Goal: Check status: Check status

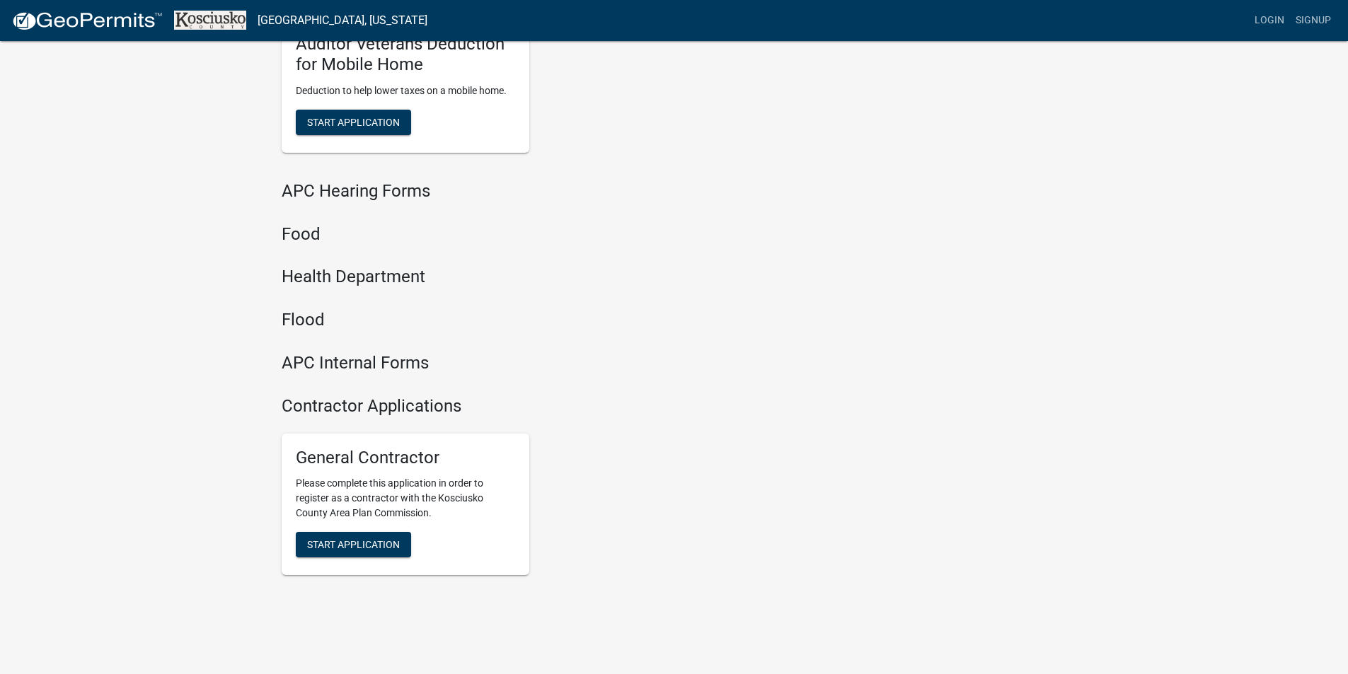
scroll to position [1463, 0]
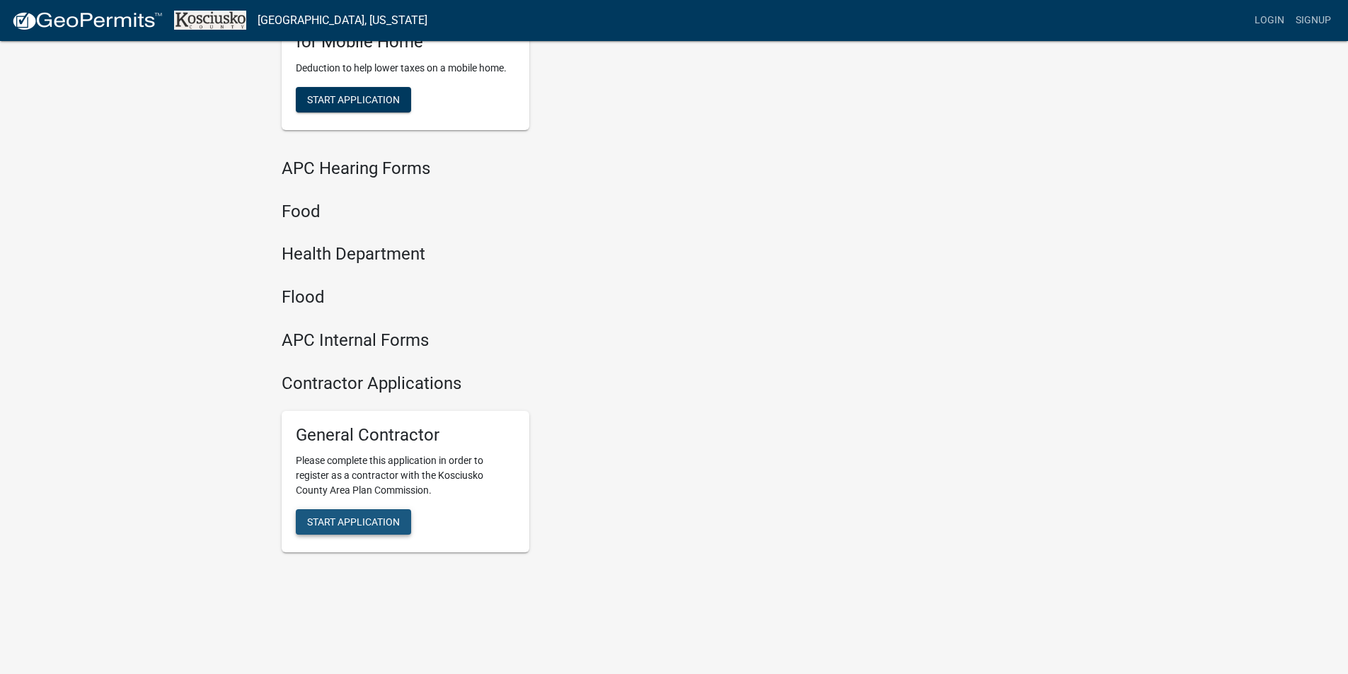
click at [376, 521] on span "Start Application" at bounding box center [353, 522] width 93 height 11
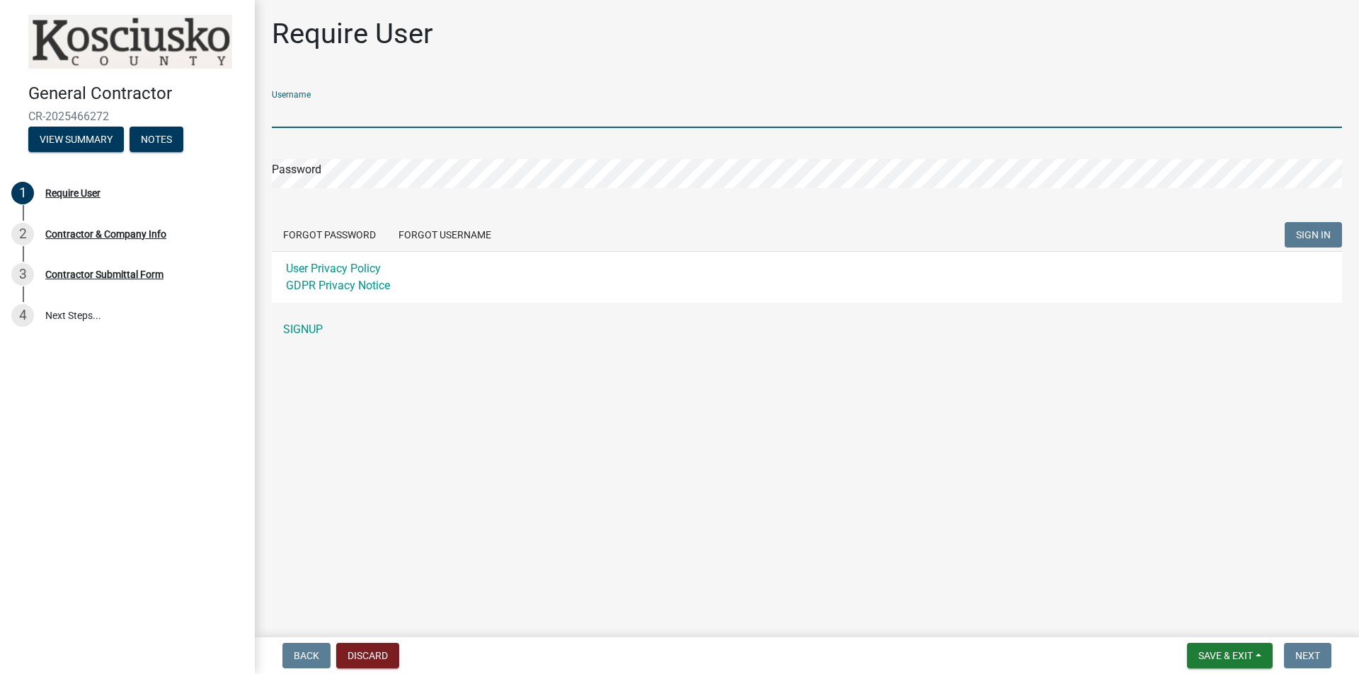
drag, startPoint x: 347, startPoint y: 110, endPoint x: 347, endPoint y: 123, distance: 13.4
click at [347, 110] on input "Username" at bounding box center [807, 113] width 1070 height 29
type input "jeffmartin"
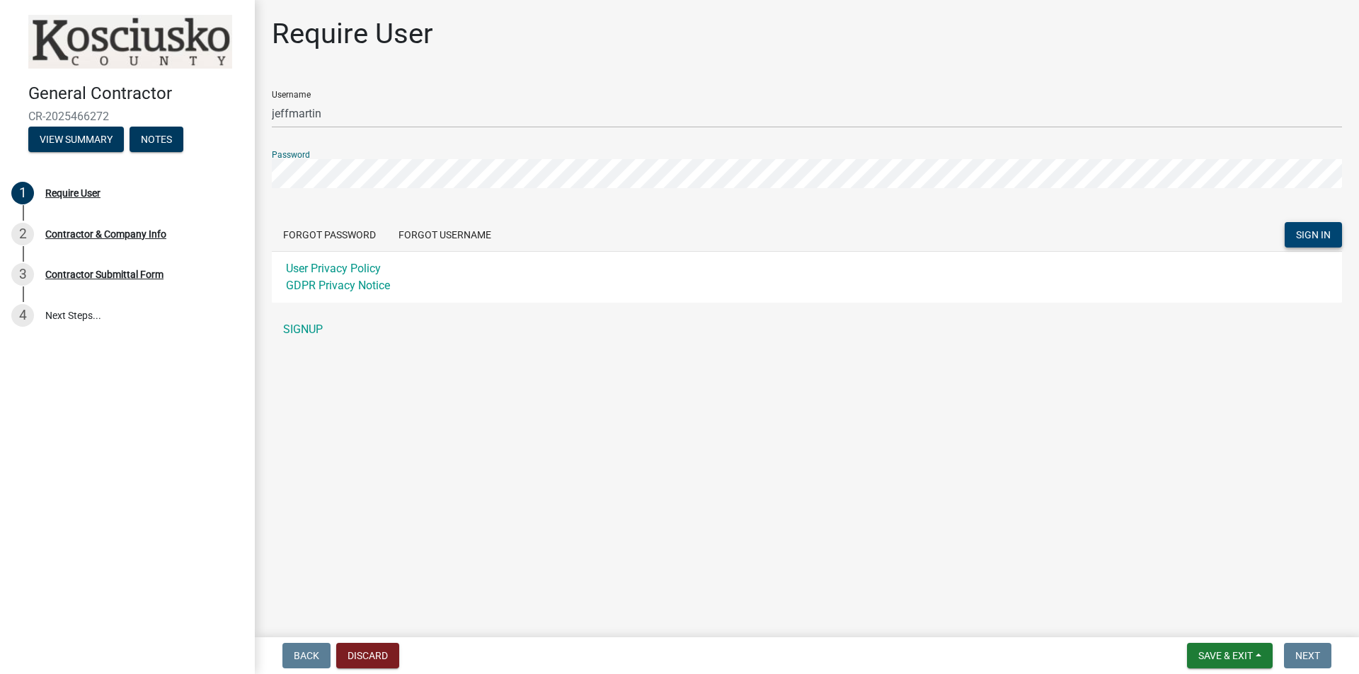
click at [1315, 243] on button "SIGN IN" at bounding box center [1312, 234] width 57 height 25
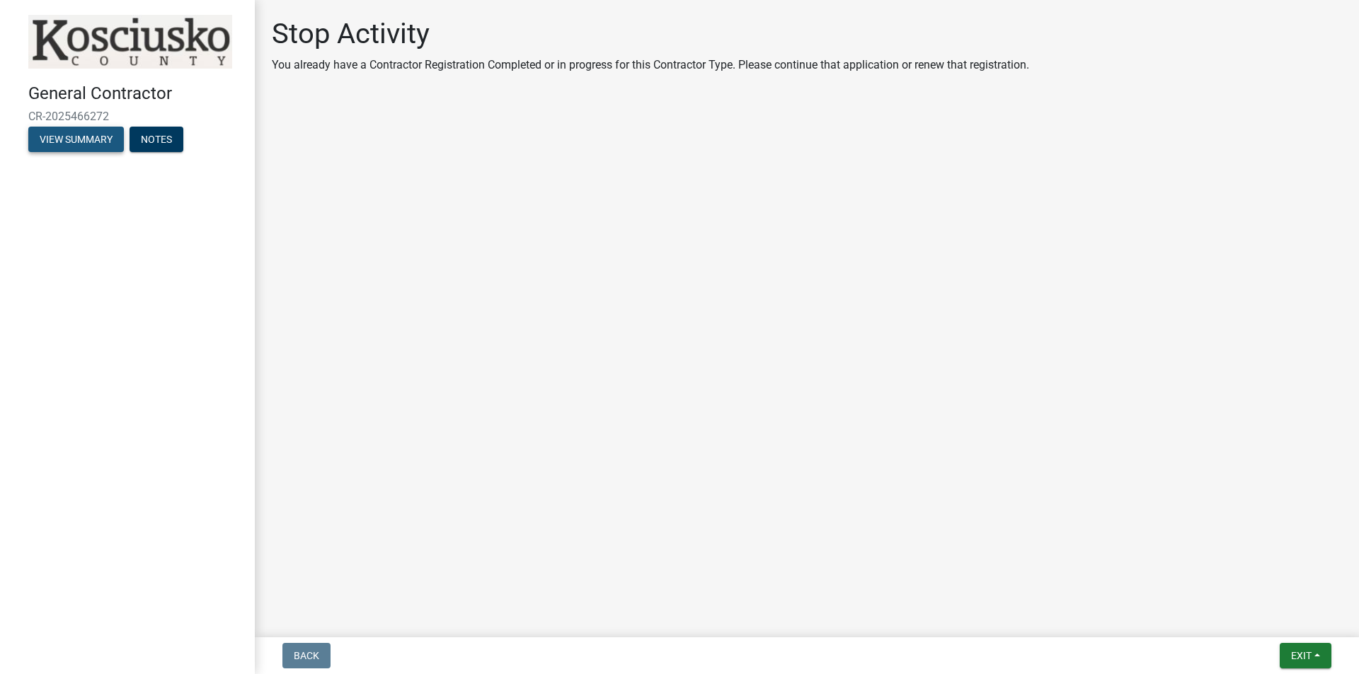
click at [87, 139] on button "View Summary" at bounding box center [76, 139] width 96 height 25
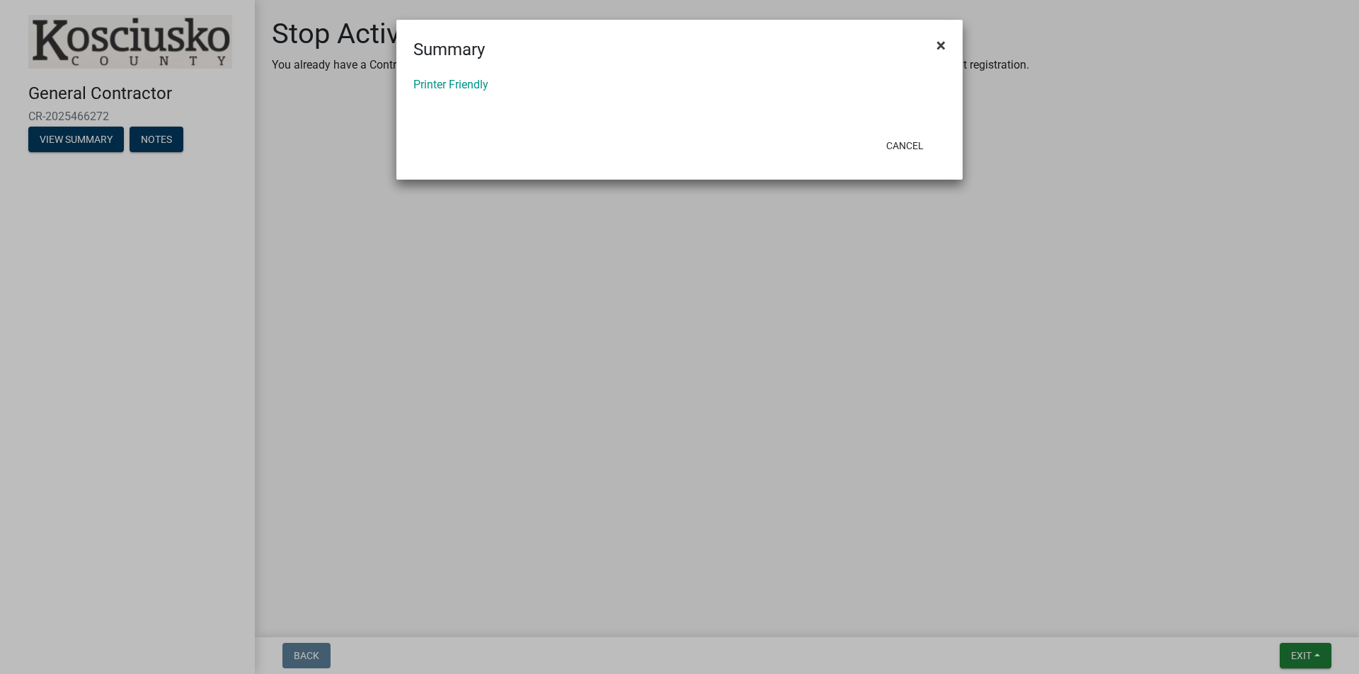
click at [941, 44] on span "×" at bounding box center [940, 45] width 9 height 20
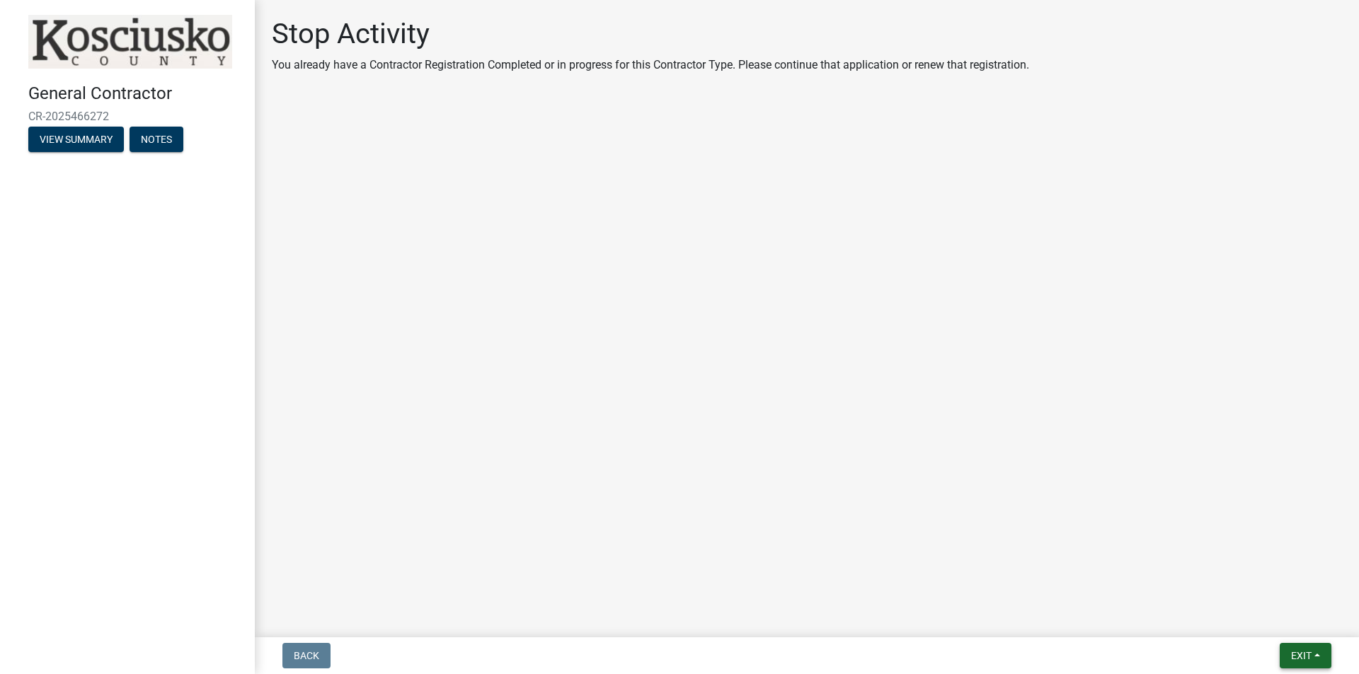
click at [1301, 661] on span "Exit" at bounding box center [1301, 655] width 21 height 11
click at [1259, 594] on button "Save" at bounding box center [1274, 585] width 113 height 34
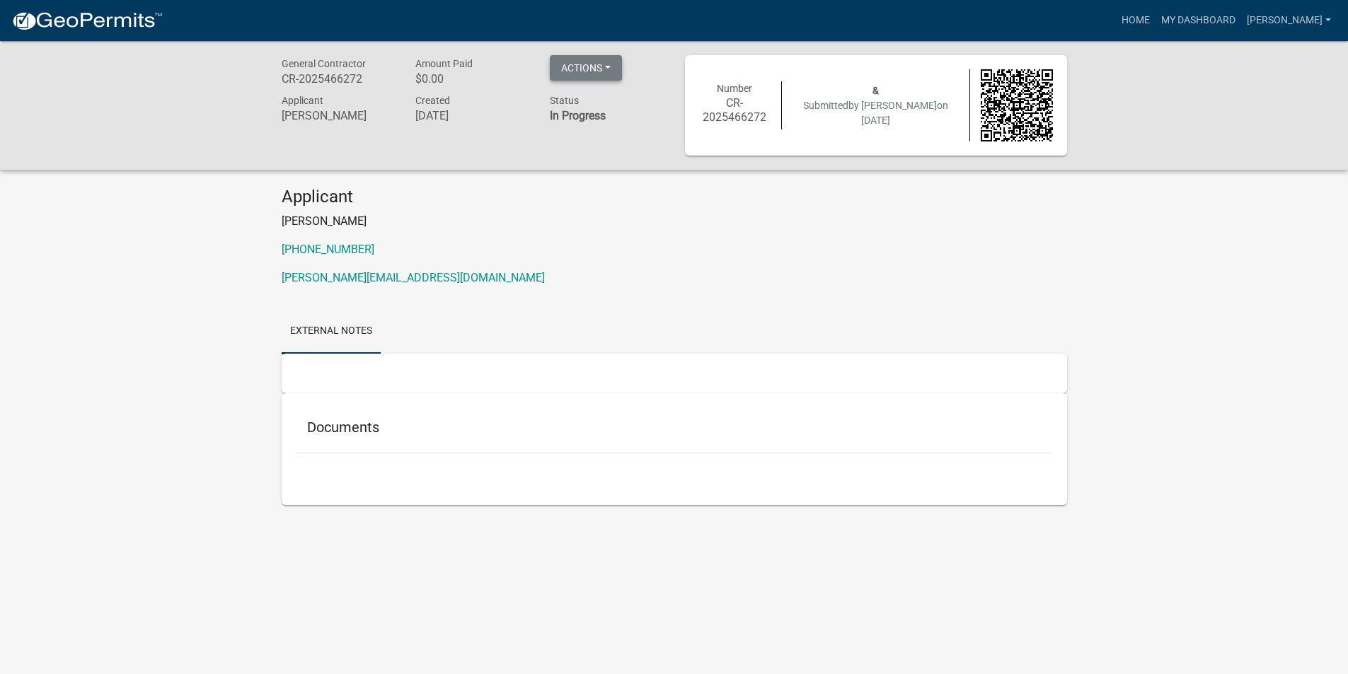
click at [609, 68] on button "Actions" at bounding box center [586, 67] width 72 height 25
click at [743, 116] on h6 "CR-2025466272" at bounding box center [735, 109] width 72 height 27
click at [1204, 16] on link "My Dashboard" at bounding box center [1199, 20] width 86 height 27
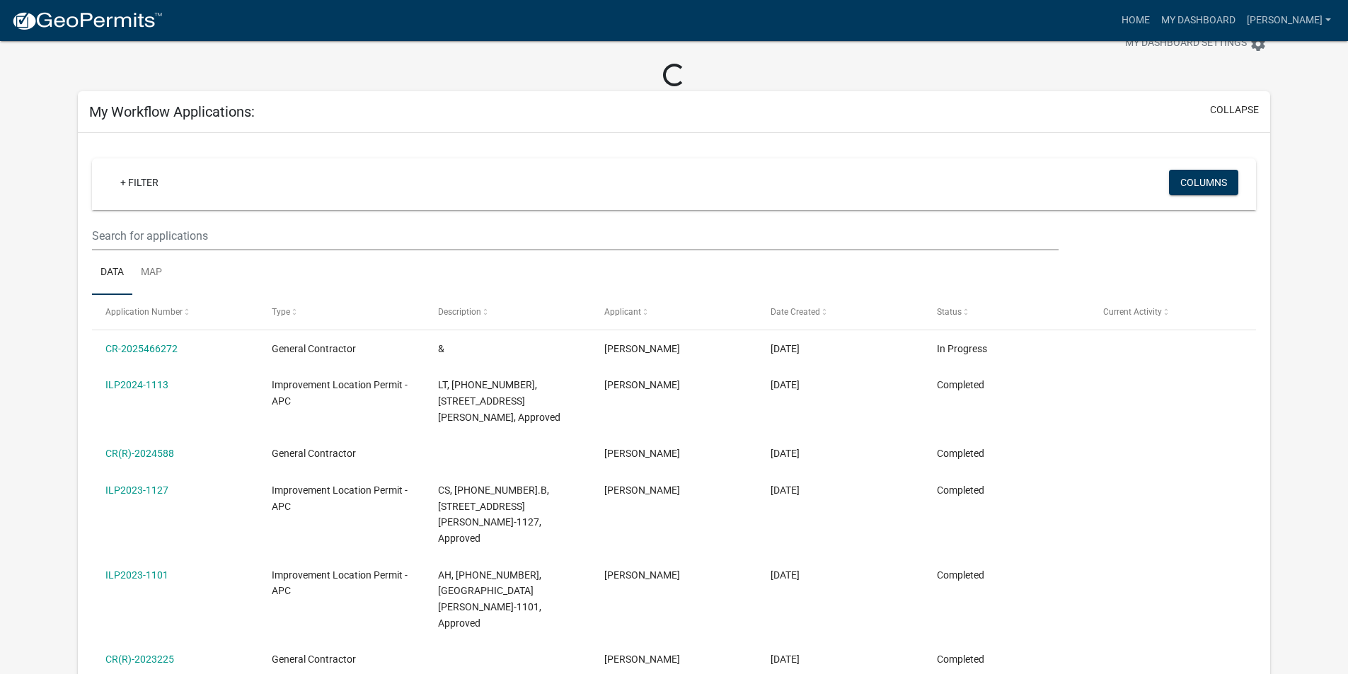
scroll to position [71, 0]
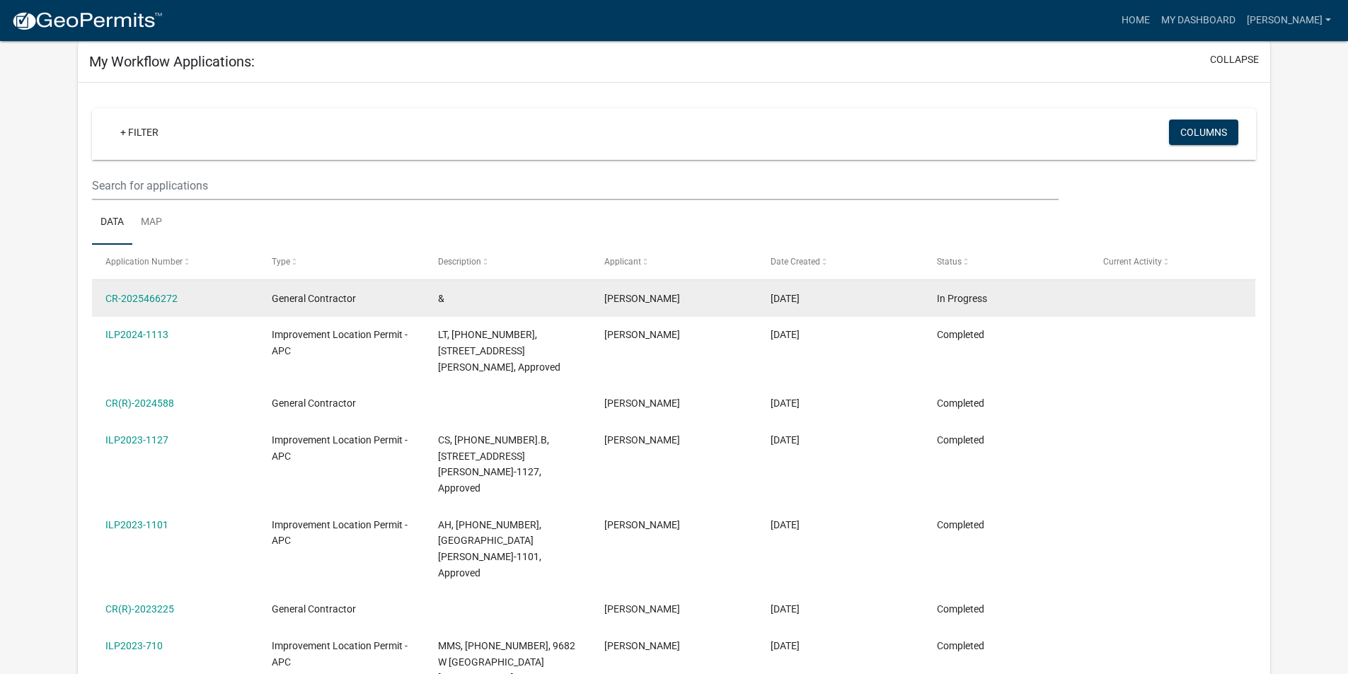
click at [978, 302] on span "In Progress" at bounding box center [962, 298] width 50 height 11
drag, startPoint x: 978, startPoint y: 302, endPoint x: 939, endPoint y: 300, distance: 39.0
click at [939, 300] on span "In Progress" at bounding box center [962, 298] width 50 height 11
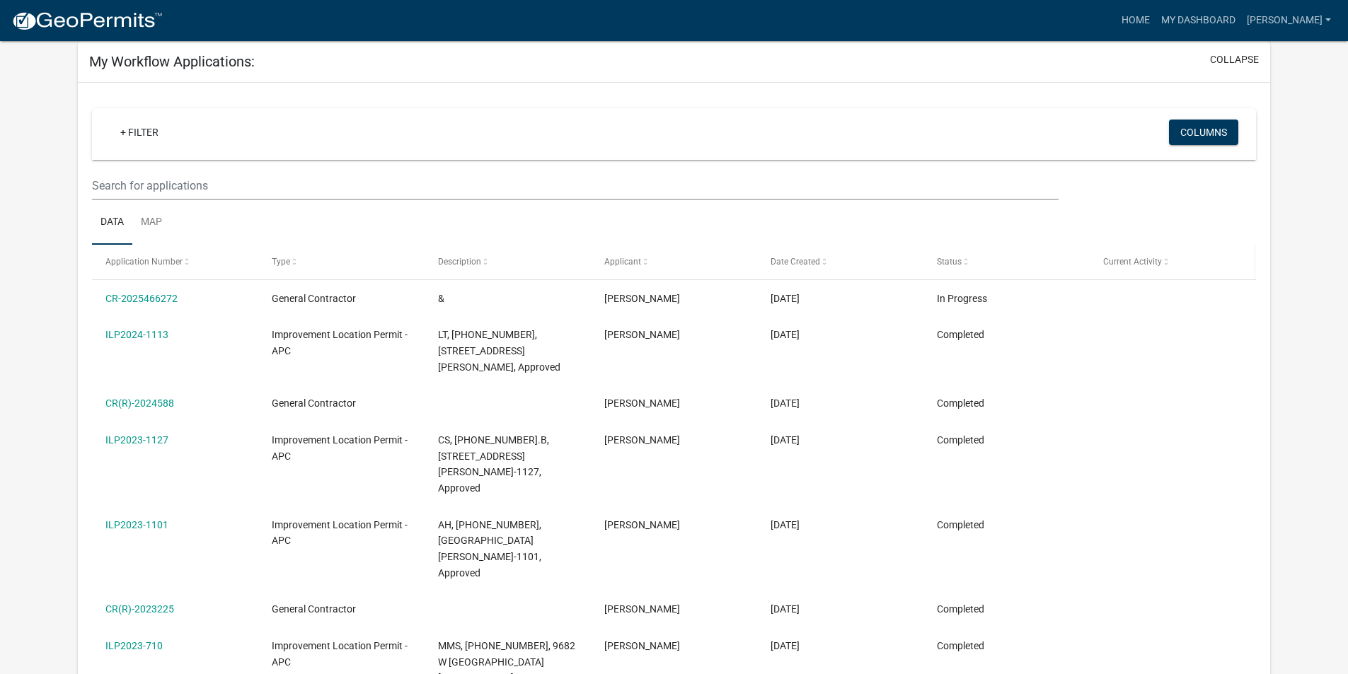
click at [1154, 266] on span "Current Activity" at bounding box center [1132, 262] width 59 height 10
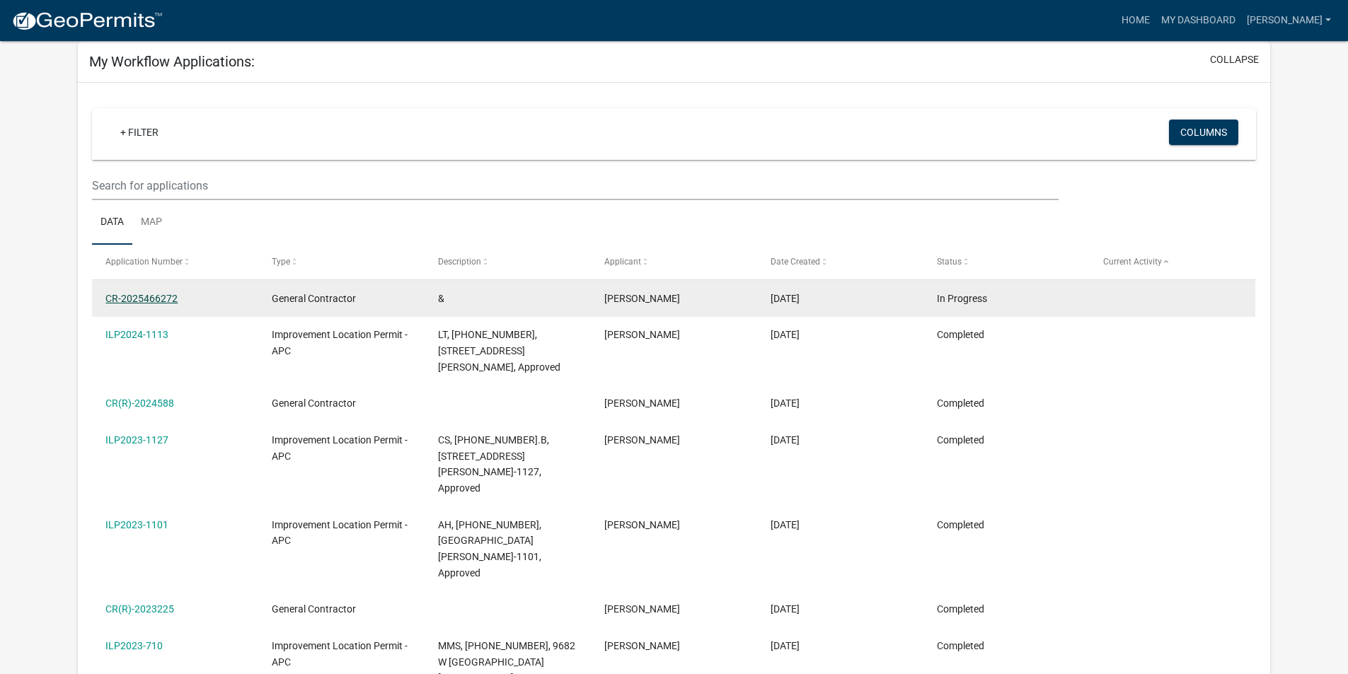
click at [140, 296] on link "CR-2025466272" at bounding box center [141, 298] width 72 height 11
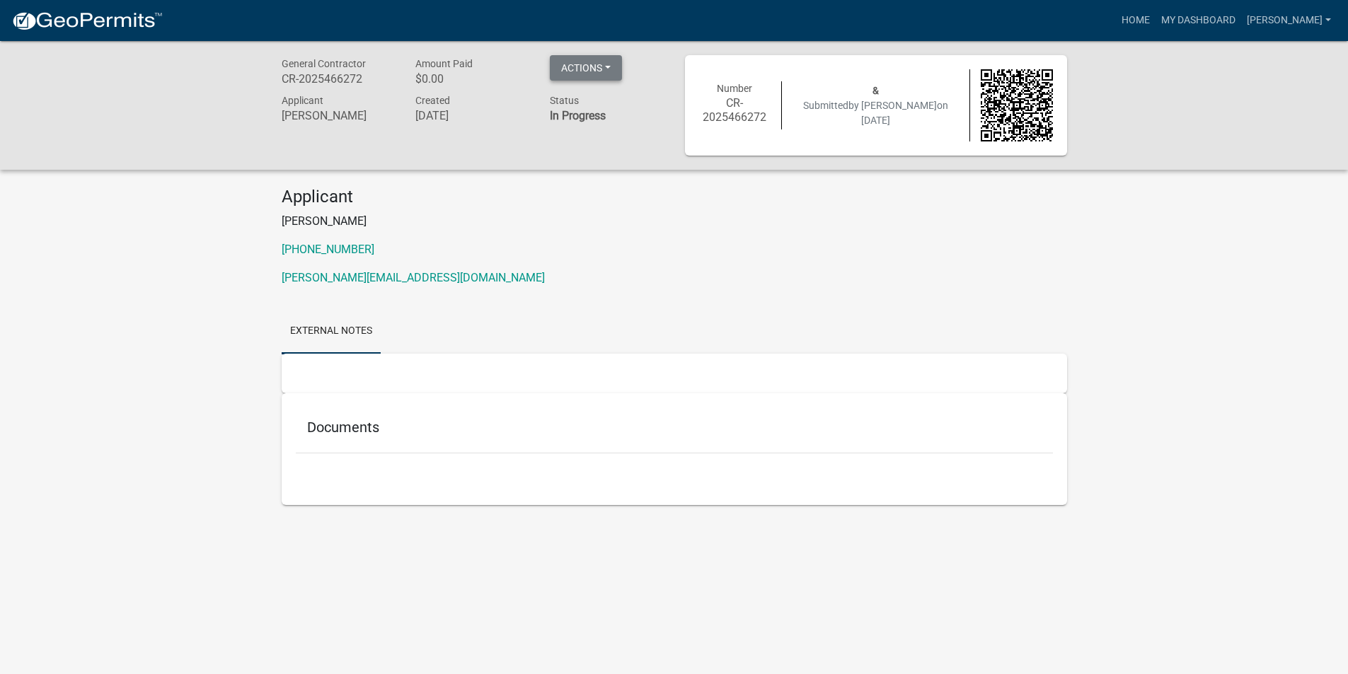
click at [611, 69] on button "Actions" at bounding box center [586, 67] width 72 height 25
click at [1225, 27] on link "My Dashboard" at bounding box center [1199, 20] width 86 height 27
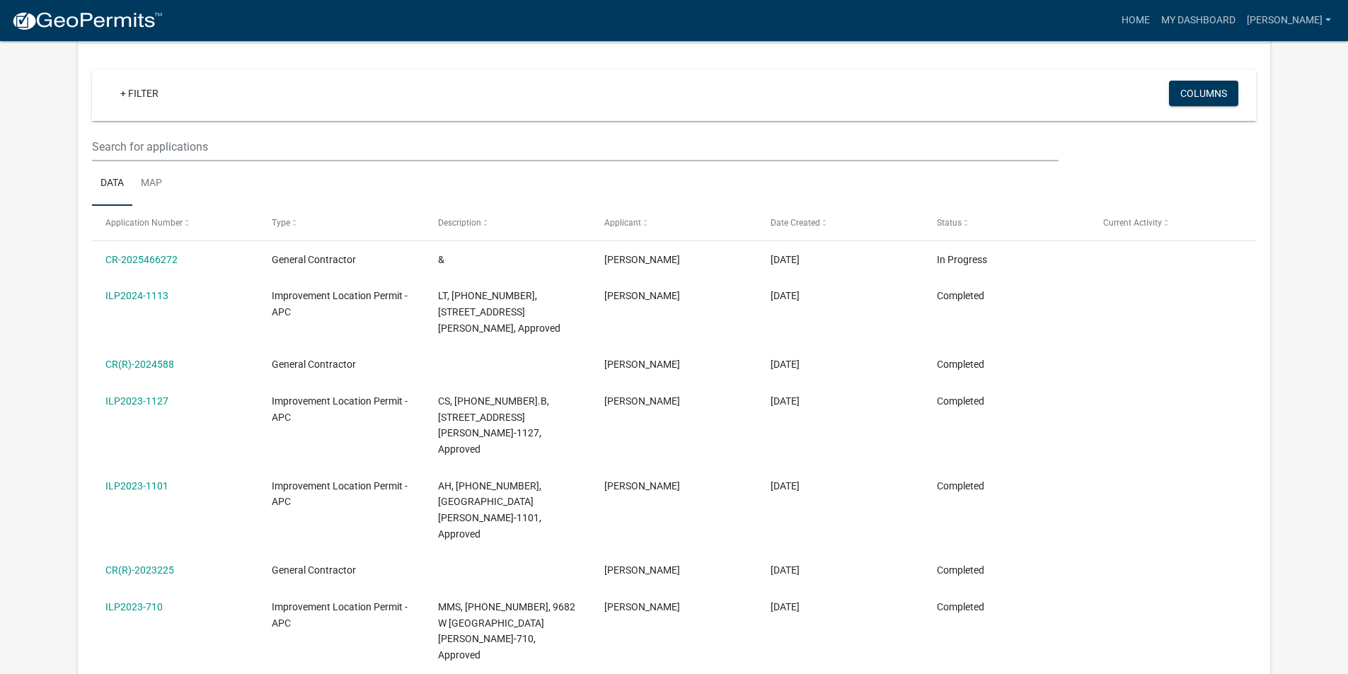
scroll to position [212, 0]
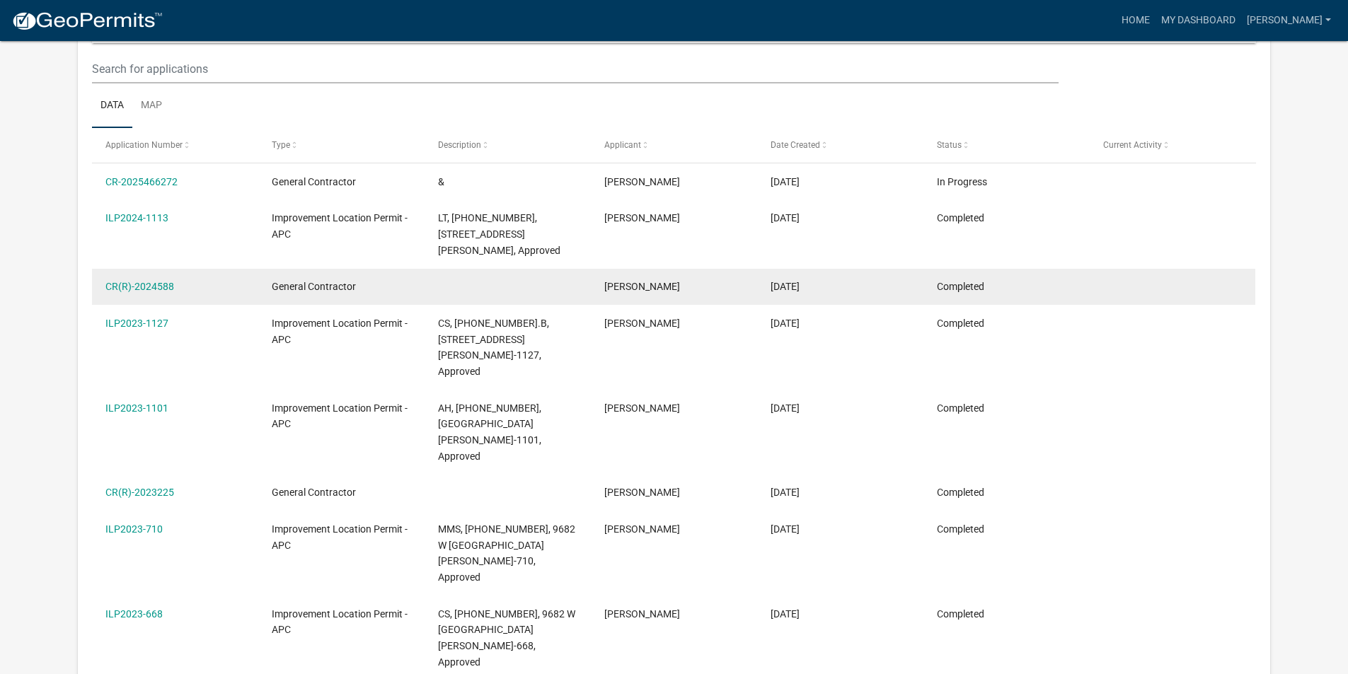
click at [209, 299] on datatable-body-cell "CR(R)-2024588" at bounding box center [175, 287] width 166 height 37
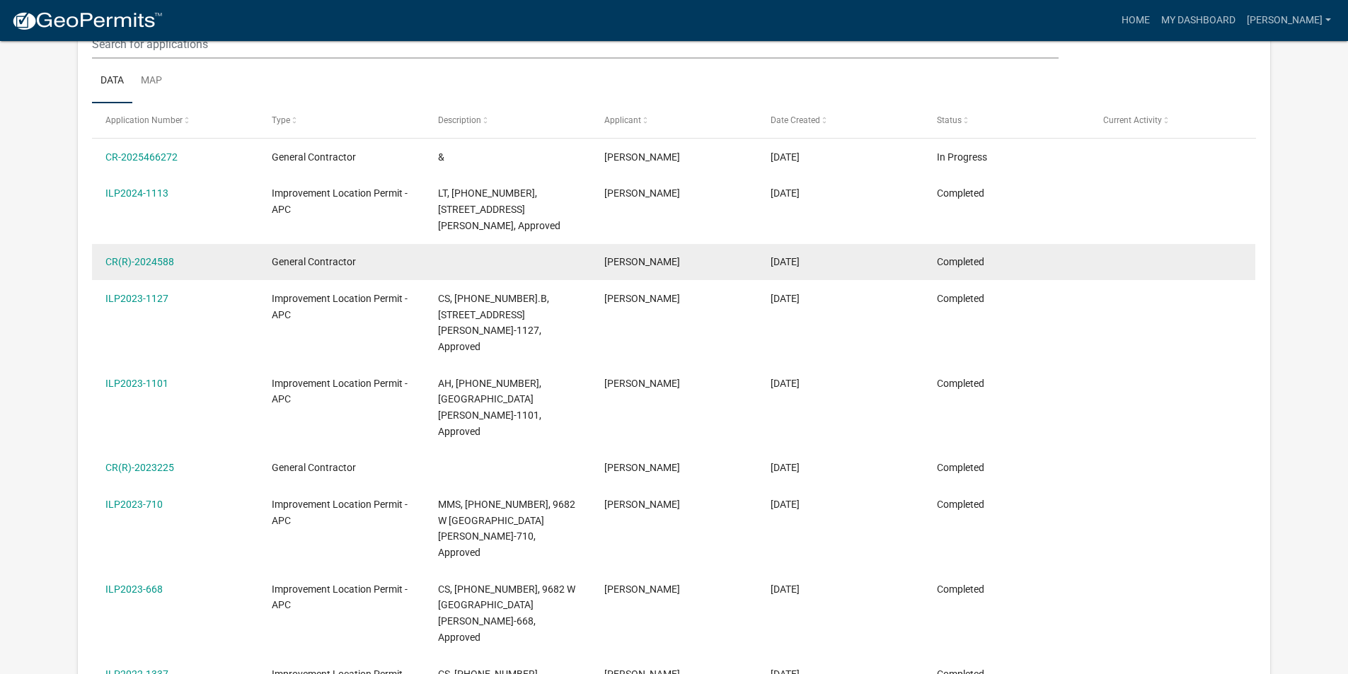
scroll to position [188, 0]
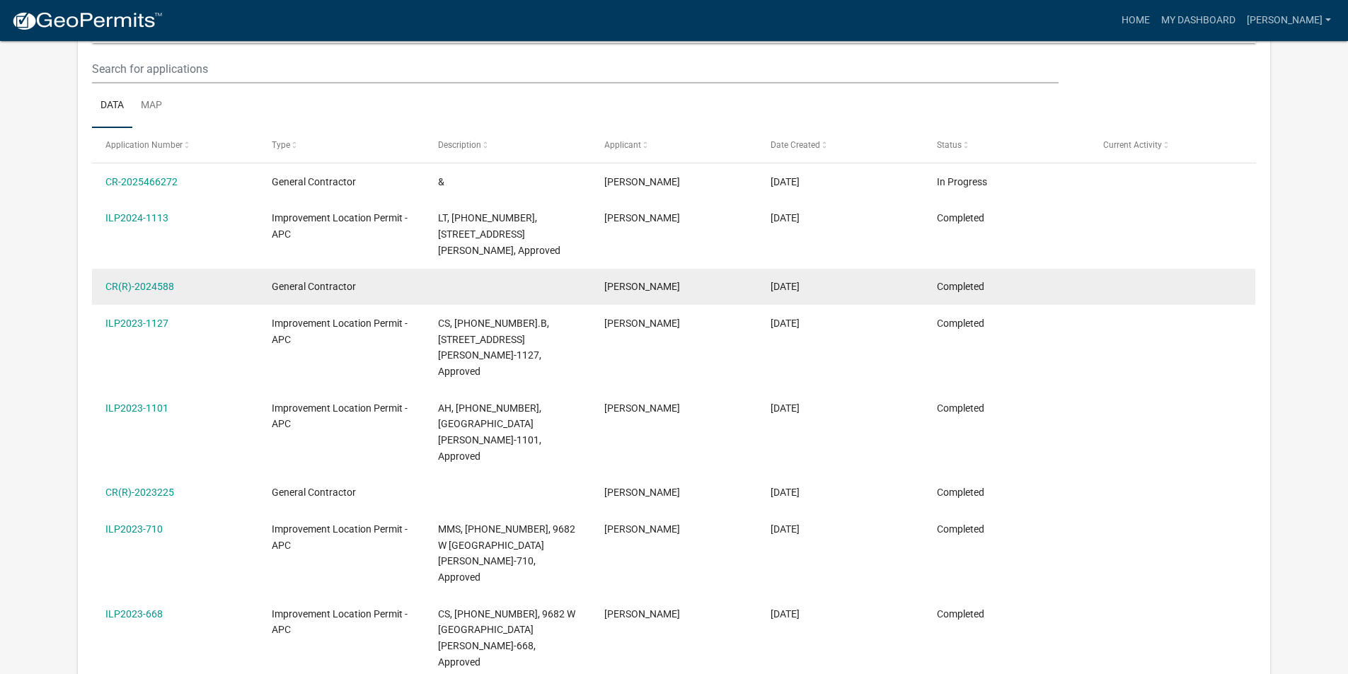
click at [979, 288] on span "Completed" at bounding box center [960, 286] width 47 height 11
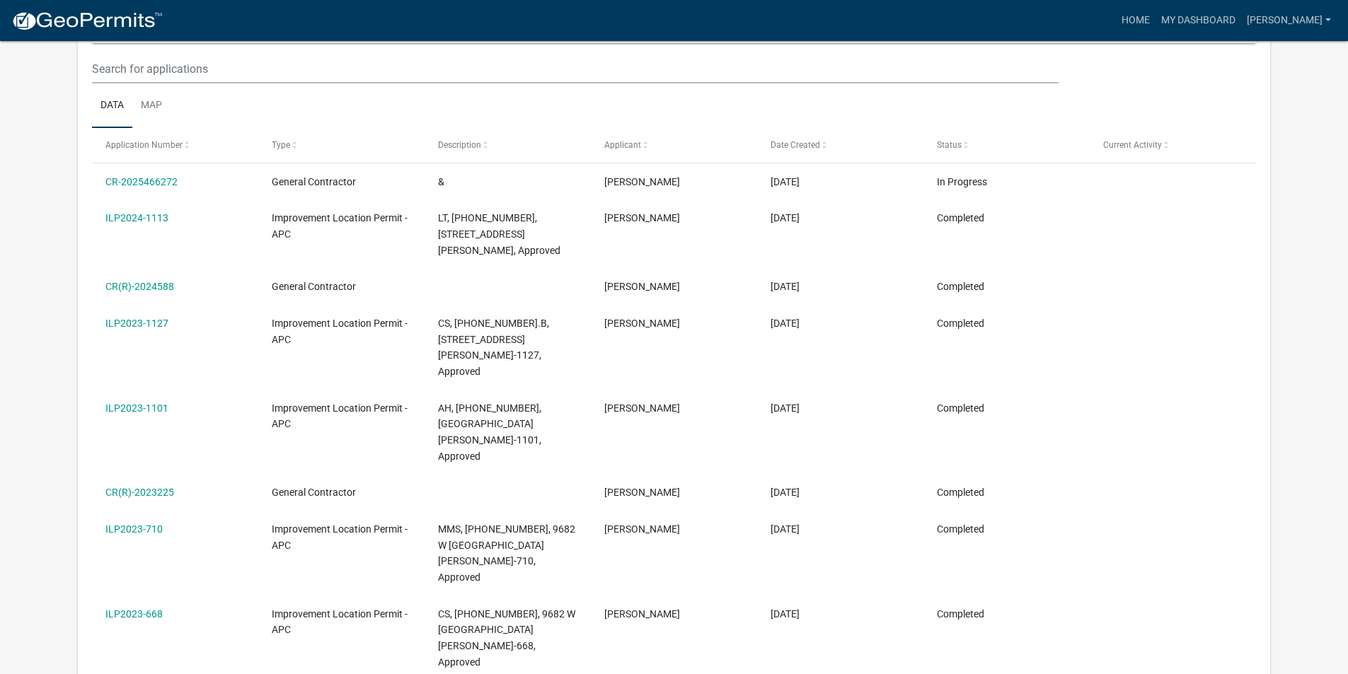
click at [121, 287] on link "CR(R)-2024588" at bounding box center [139, 286] width 69 height 11
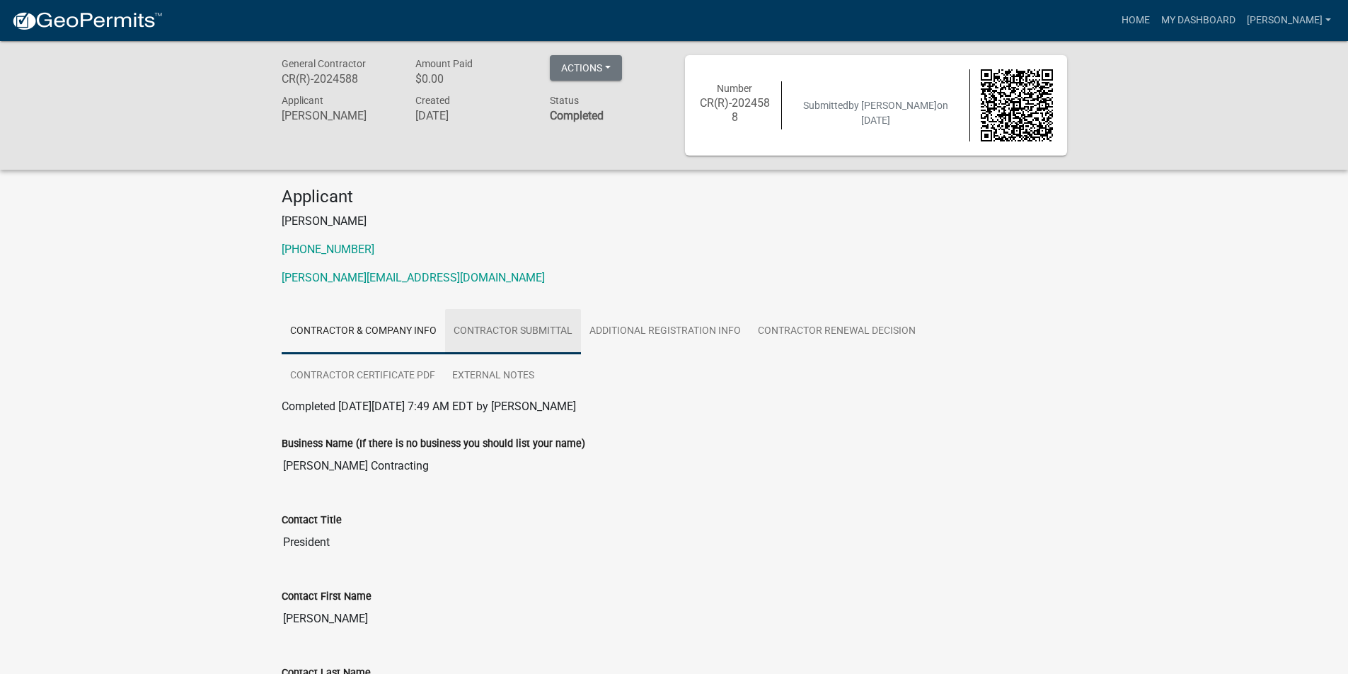
click at [548, 331] on link "Contractor Submittal" at bounding box center [513, 331] width 136 height 45
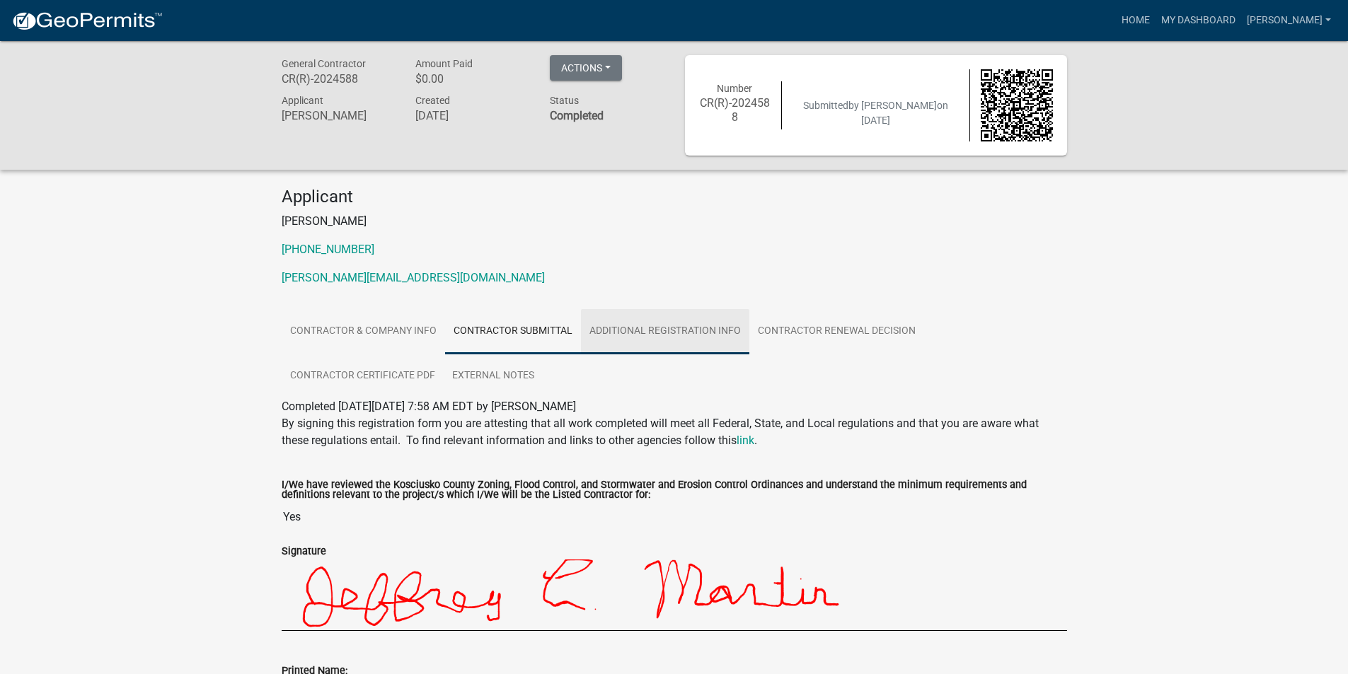
click at [612, 330] on link "Additional Registration Info" at bounding box center [665, 331] width 168 height 45
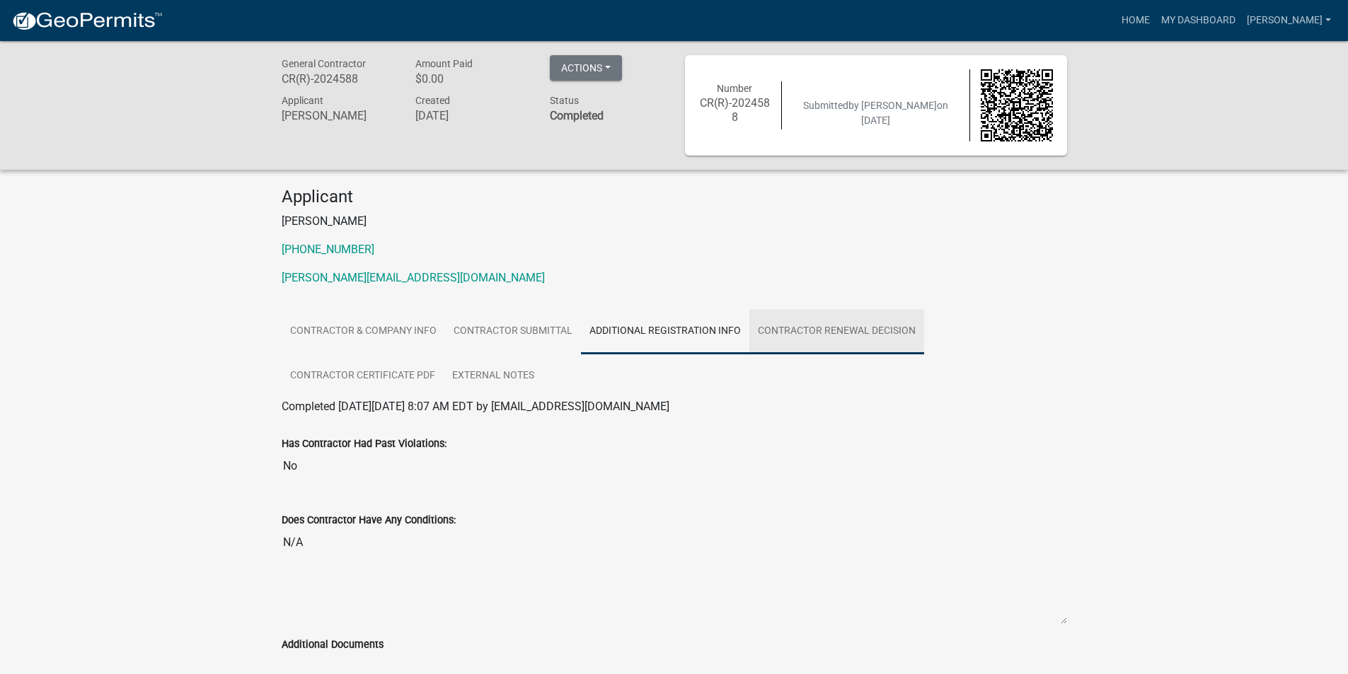
click at [837, 333] on link "Contractor Renewal Decision" at bounding box center [836, 331] width 175 height 45
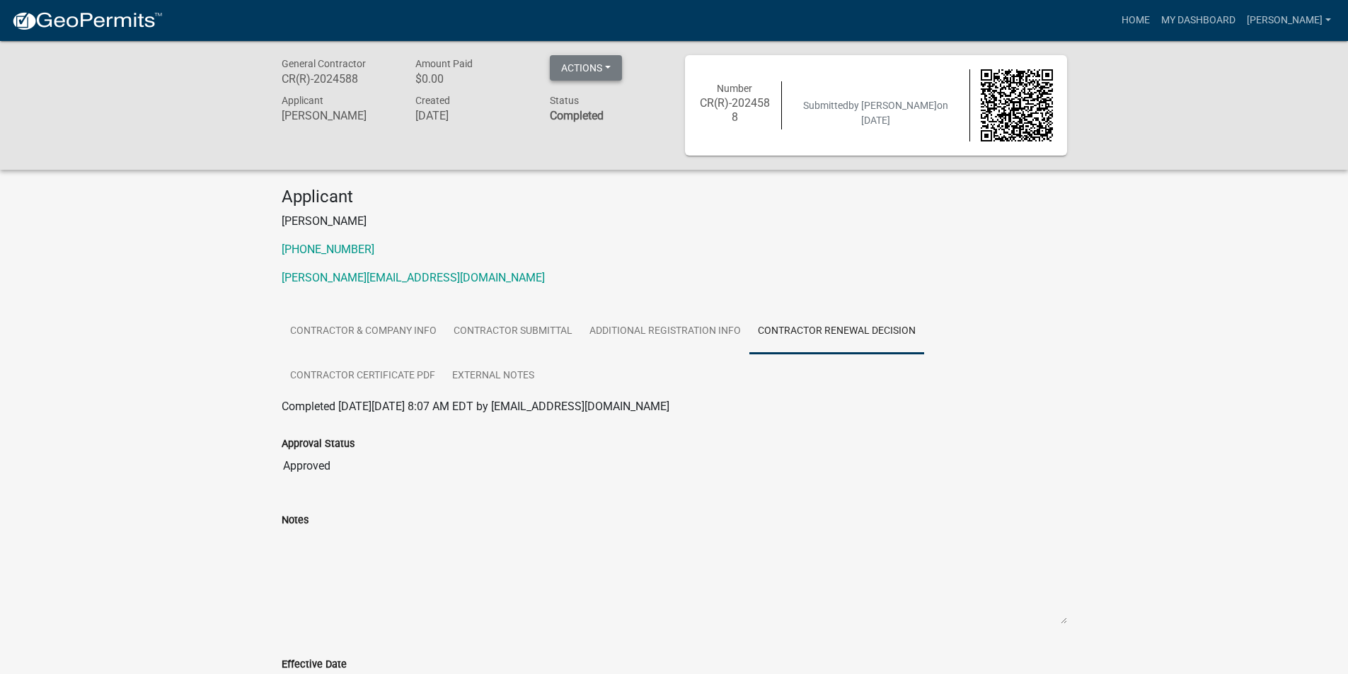
click at [614, 69] on button "Actions" at bounding box center [586, 67] width 72 height 25
click at [1328, 11] on link "[PERSON_NAME]" at bounding box center [1289, 20] width 96 height 27
click at [1260, 142] on link "Logout" at bounding box center [1276, 138] width 121 height 34
